Goal: Information Seeking & Learning: Learn about a topic

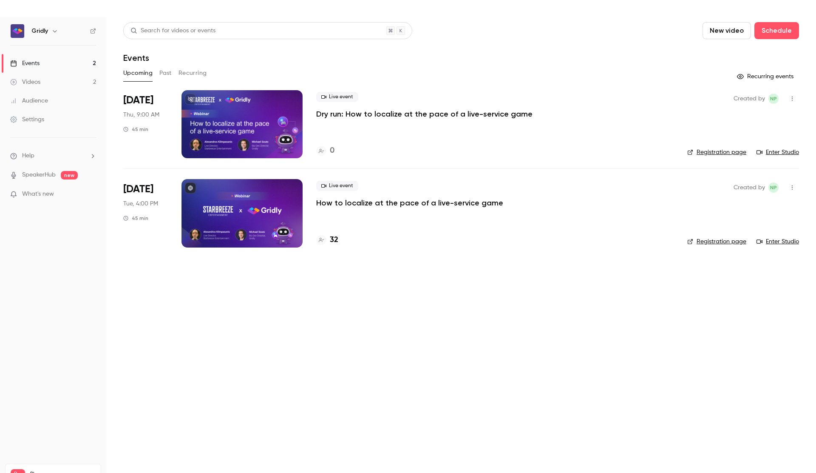
click at [415, 199] on p "How to localize at the pace of a live-service game" at bounding box center [409, 203] width 187 height 10
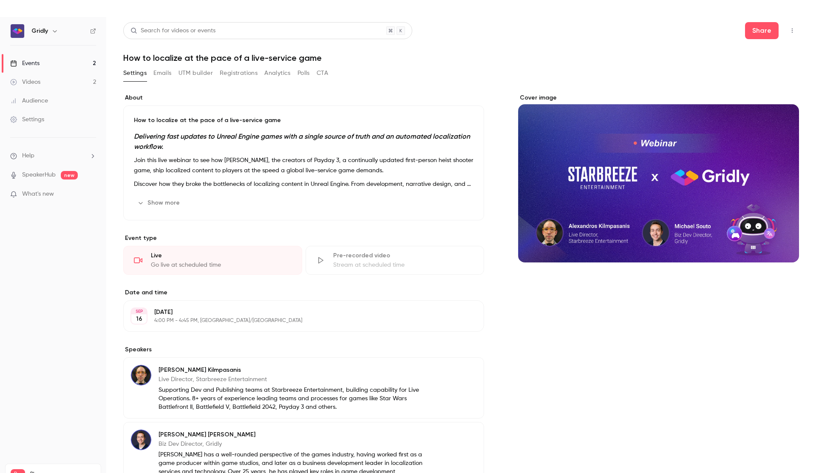
click at [251, 69] on button "Registrations" at bounding box center [239, 73] width 38 height 14
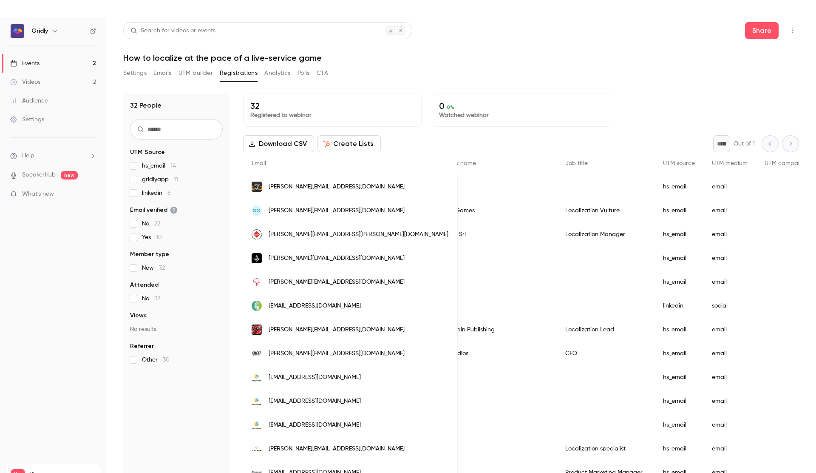
scroll to position [0, 328]
